Goal: Obtain resource: Download file/media

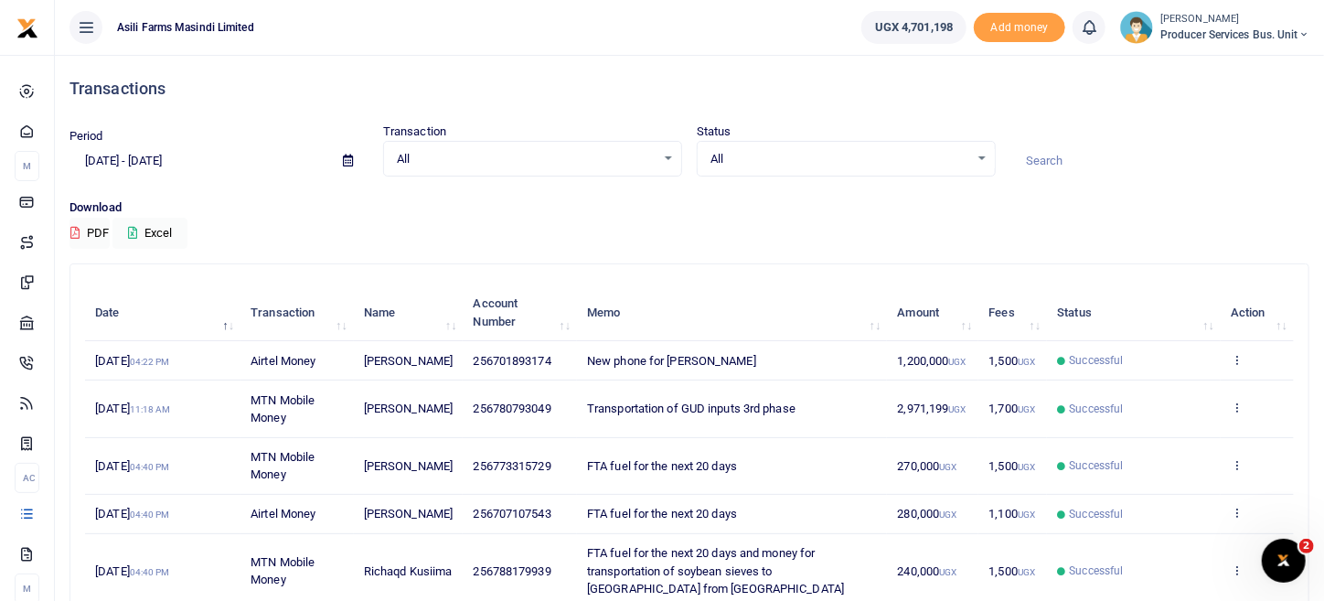
click at [1243, 351] on td "View details Send again" at bounding box center [1256, 360] width 73 height 39
click at [1237, 353] on icon at bounding box center [1237, 359] width 12 height 13
click at [1198, 380] on link "View details" at bounding box center [1170, 390] width 144 height 26
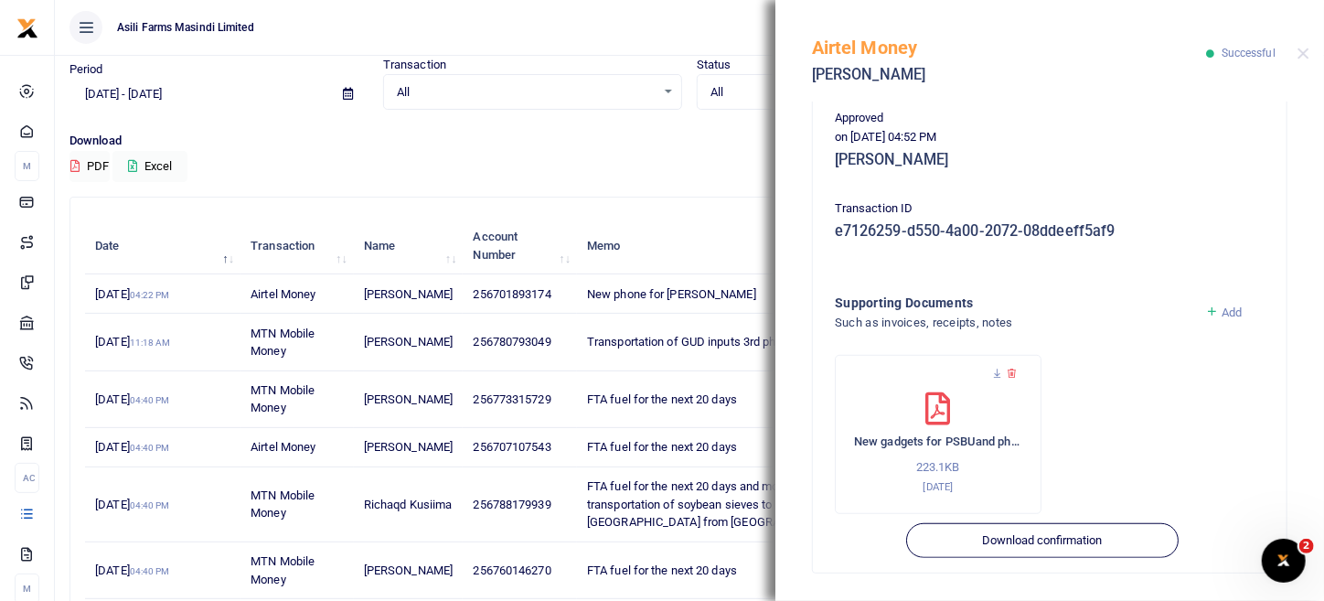
scroll to position [91, 0]
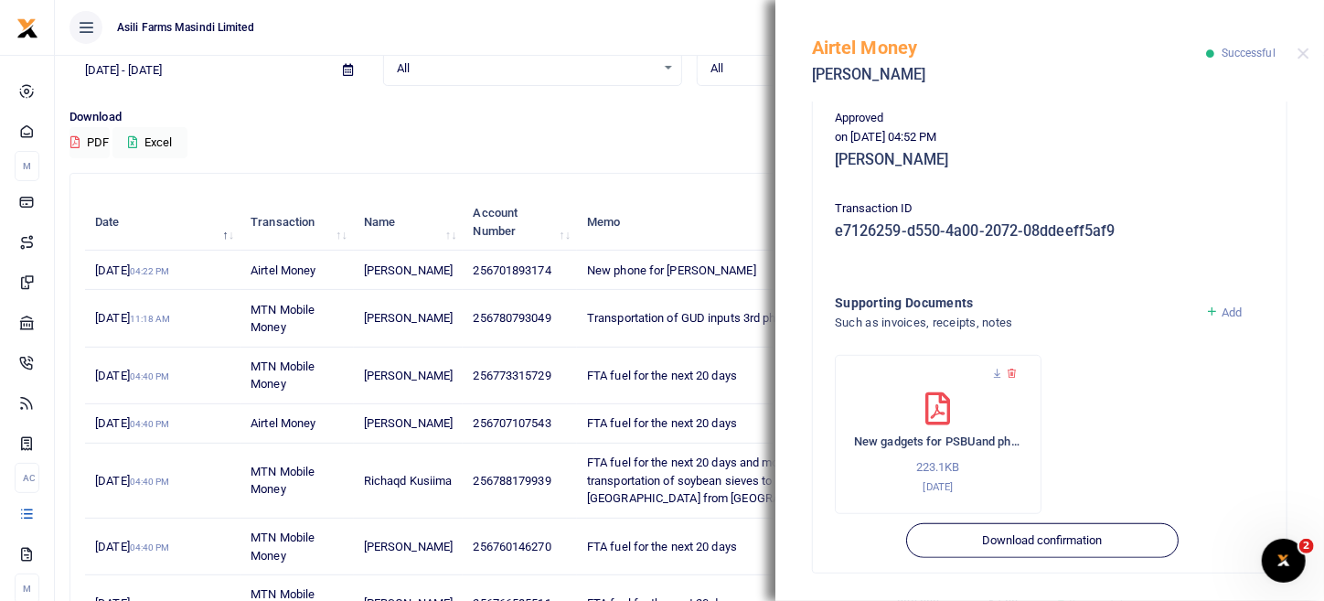
click at [996, 378] on div at bounding box center [938, 383] width 168 height 18
click at [996, 372] on icon at bounding box center [997, 374] width 12 height 12
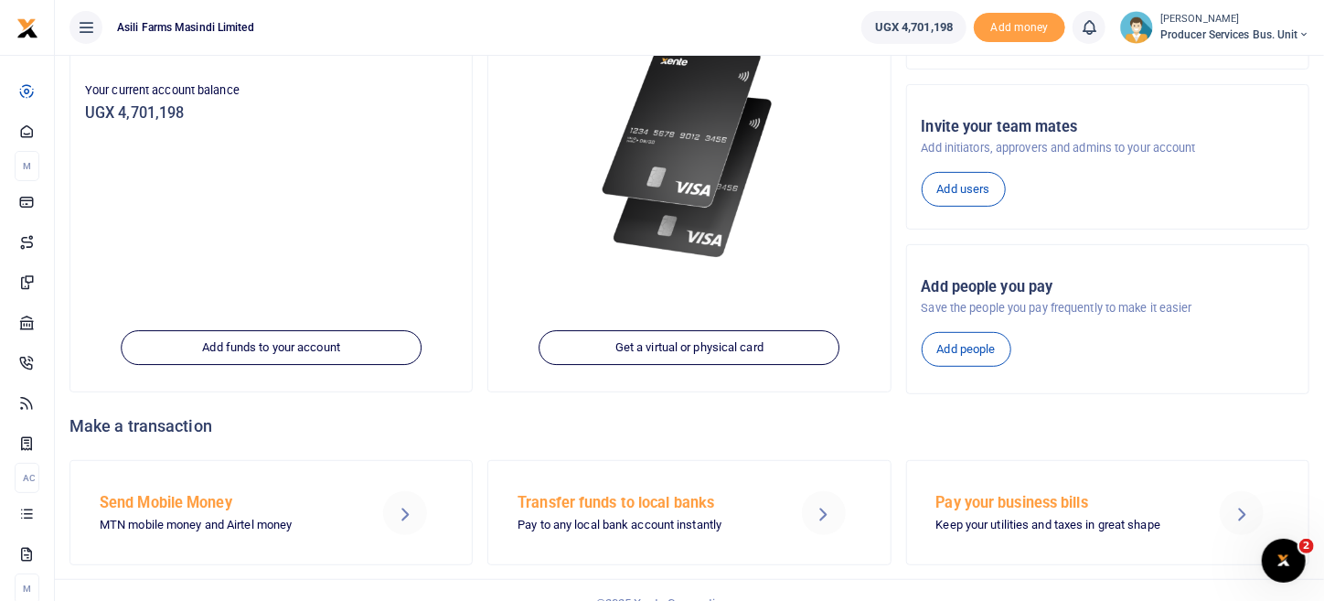
scroll to position [258, 0]
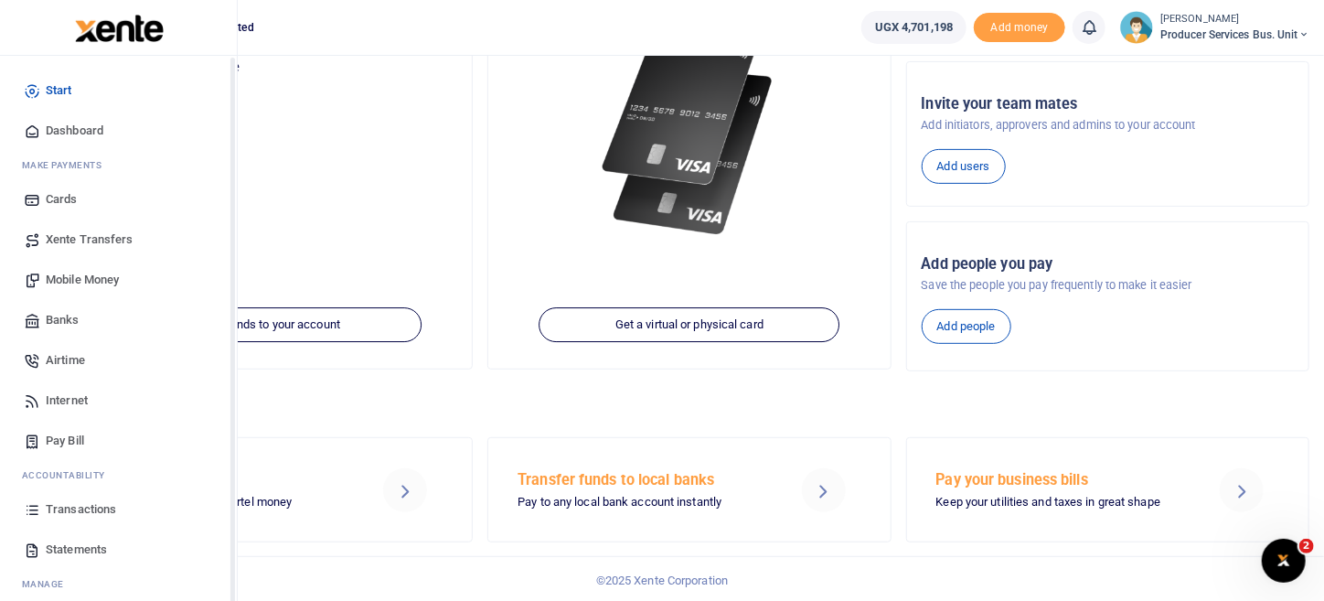
click at [55, 517] on link "Transactions" at bounding box center [119, 509] width 208 height 40
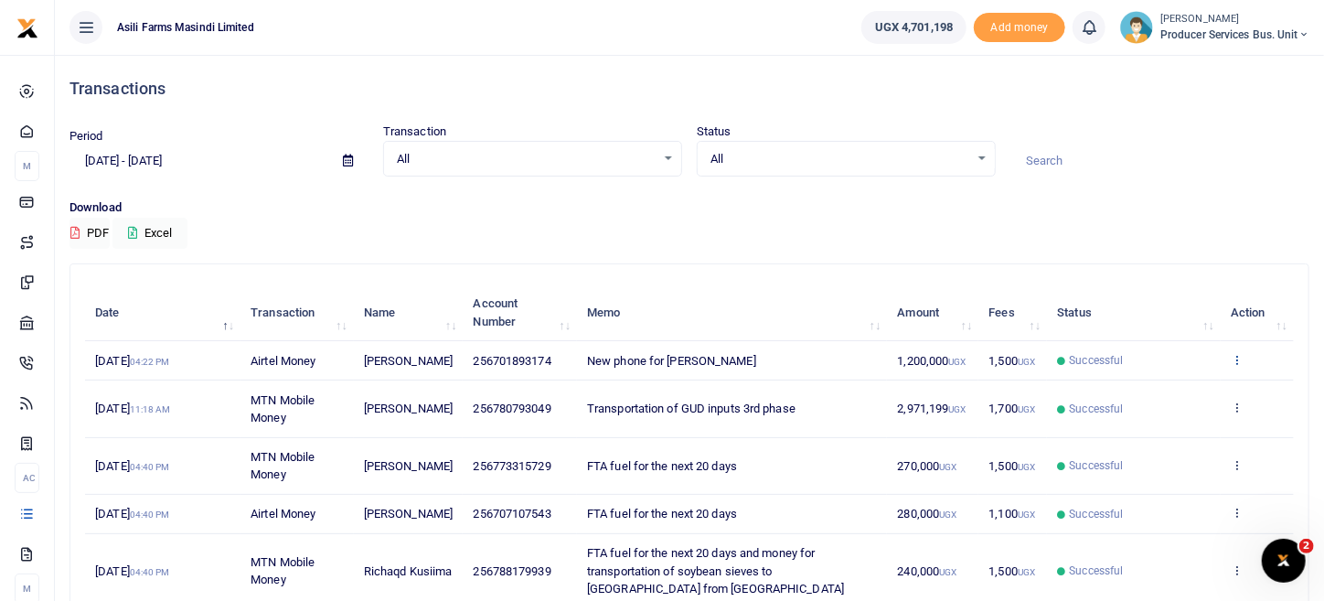
click at [1234, 355] on icon at bounding box center [1237, 359] width 12 height 13
click at [1170, 388] on link "View details" at bounding box center [1170, 390] width 144 height 26
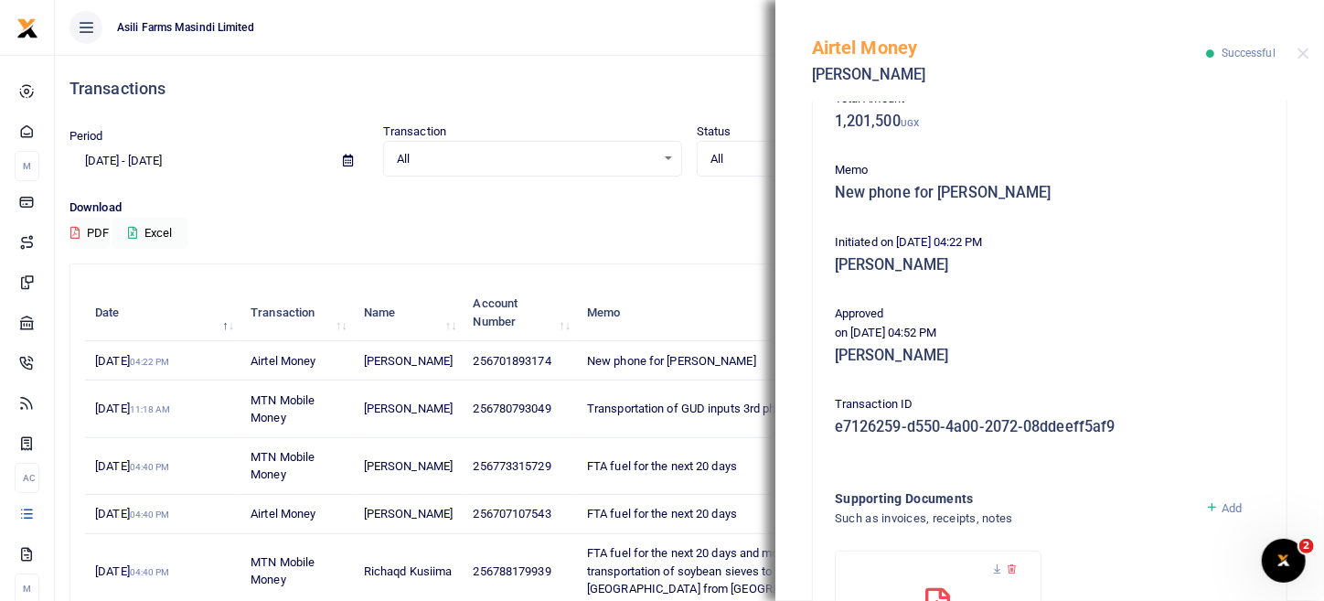
scroll to position [448, 0]
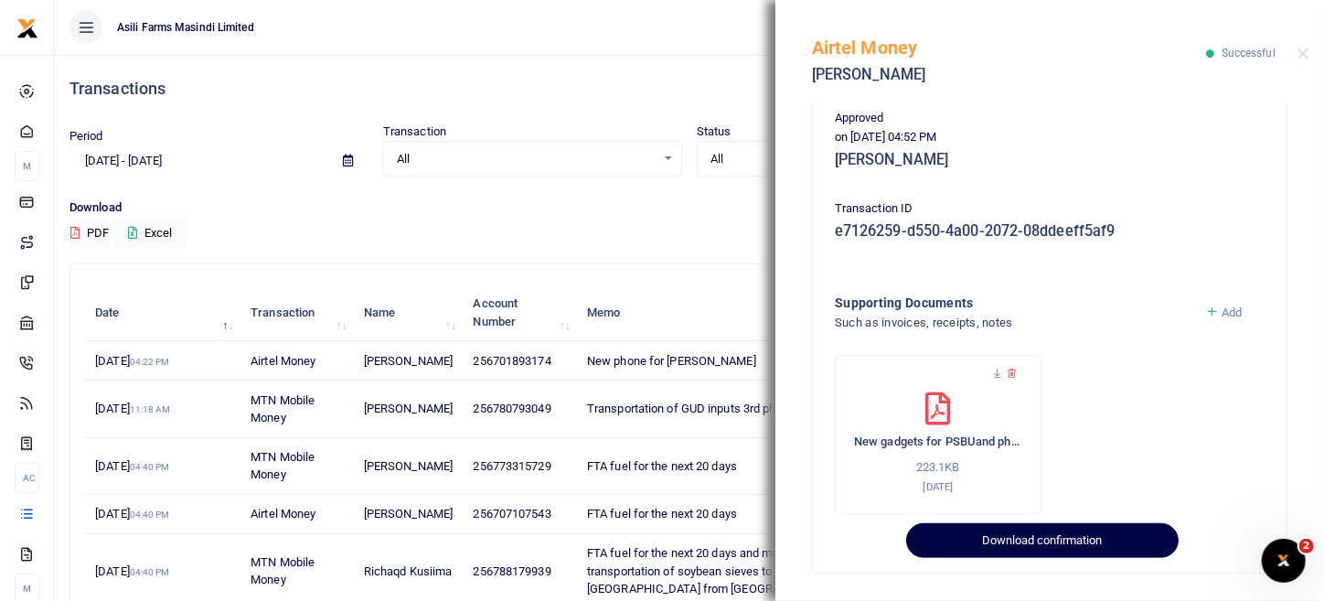
click at [1020, 535] on button "Download confirmation" at bounding box center [1042, 540] width 272 height 35
click at [1306, 50] on button "Close" at bounding box center [1303, 54] width 12 height 12
